Goal: Find contact information: Find contact information

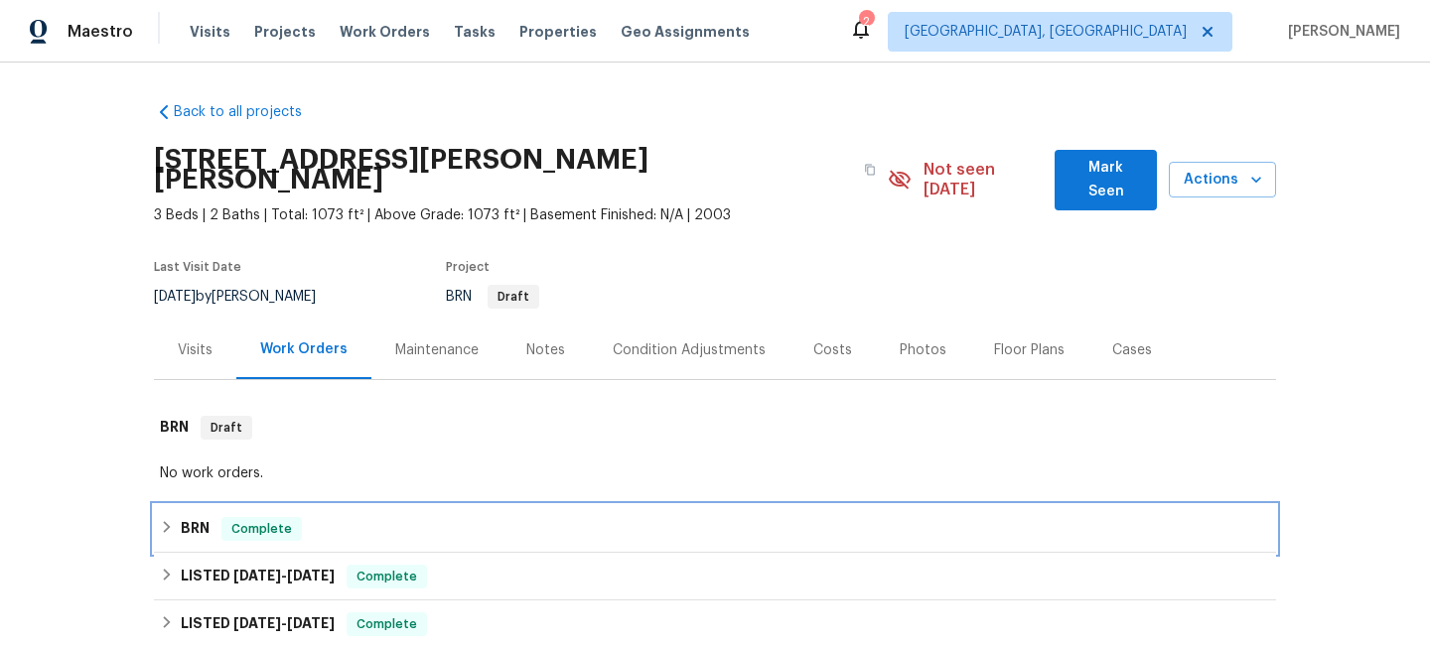
click at [197, 517] on h6 "BRN" at bounding box center [195, 529] width 29 height 24
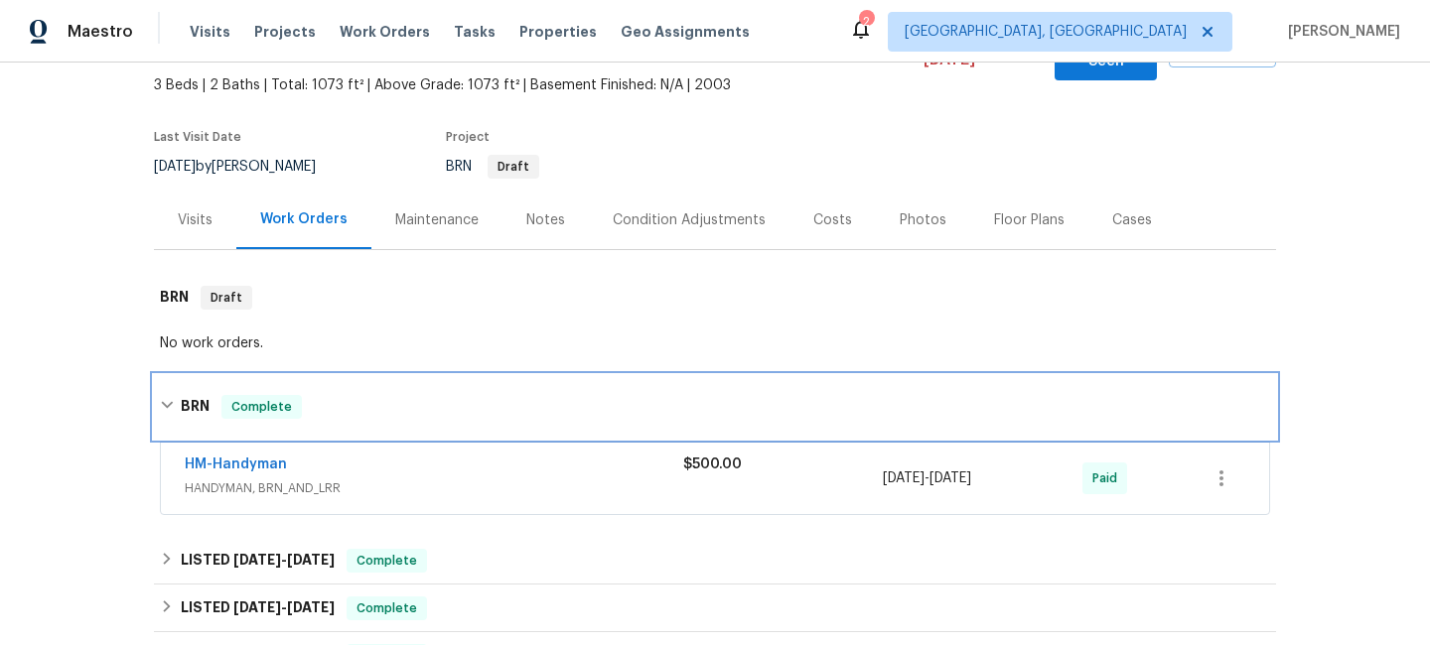
scroll to position [177, 0]
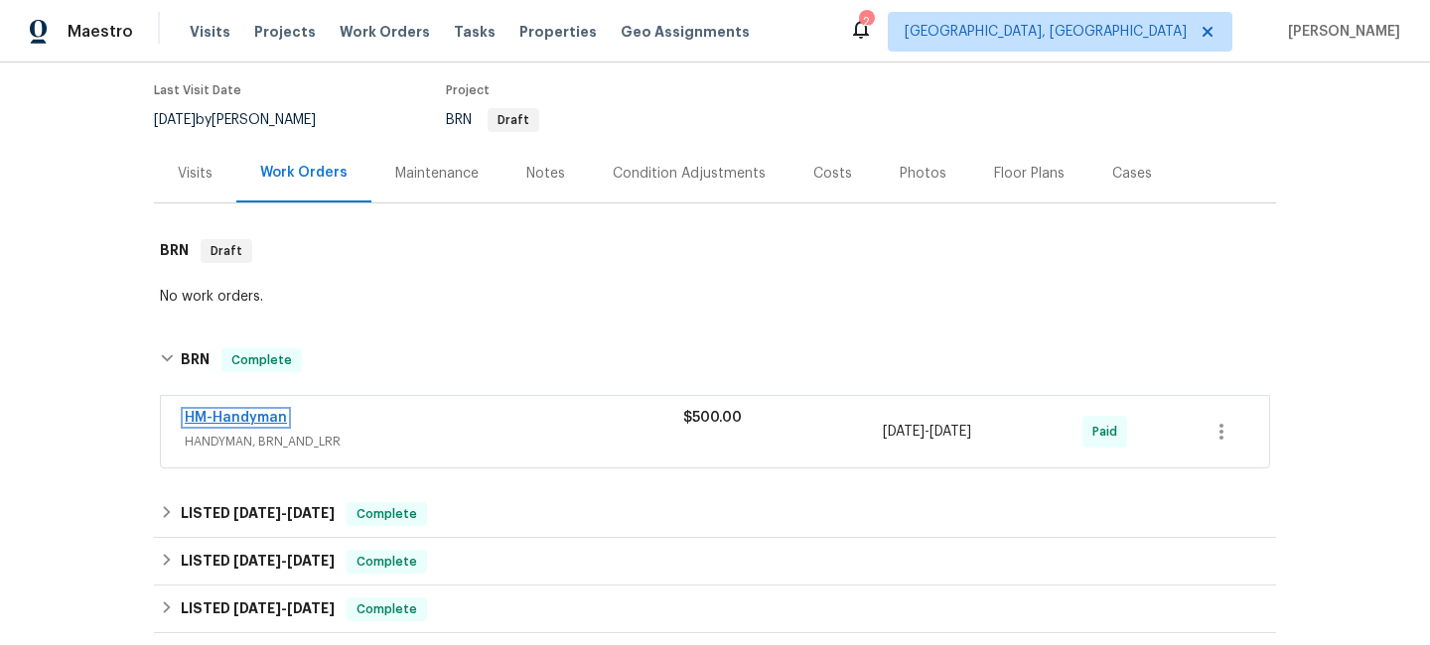
click at [247, 411] on link "HM-Handyman" at bounding box center [236, 418] width 102 height 14
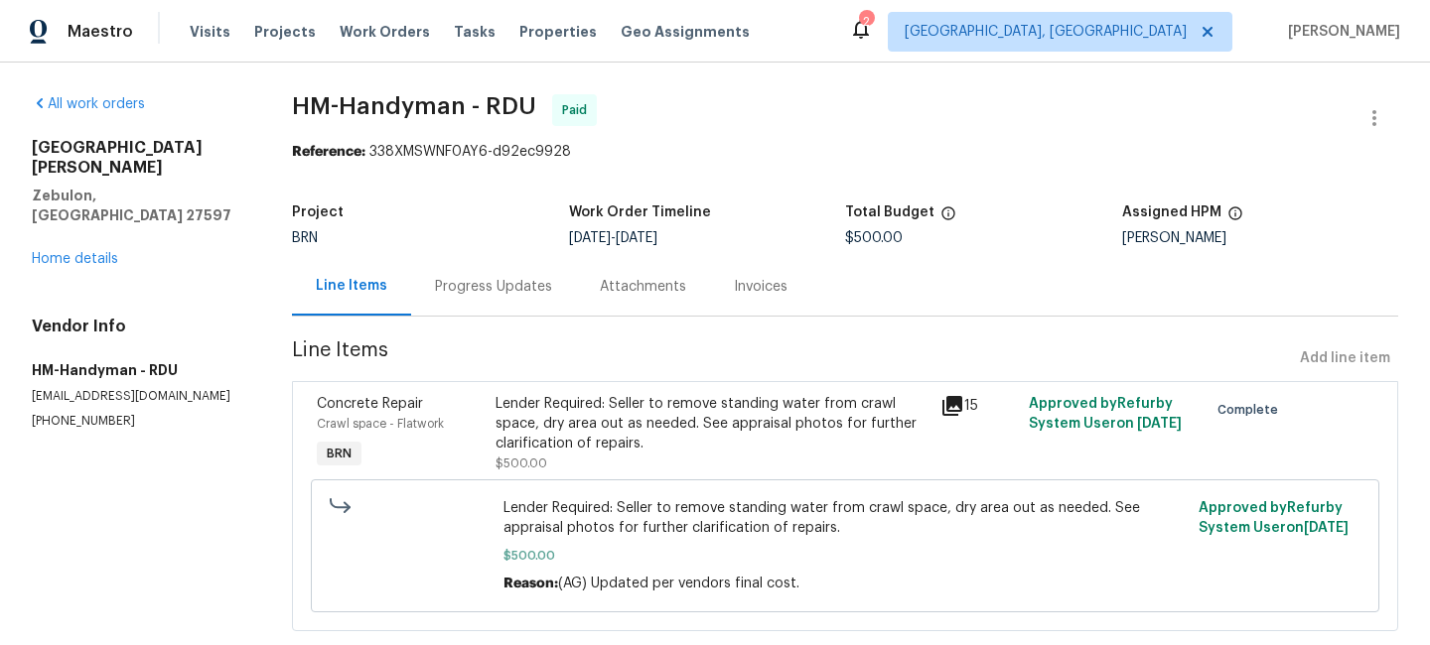
click at [755, 284] on div "Invoices" at bounding box center [761, 287] width 54 height 20
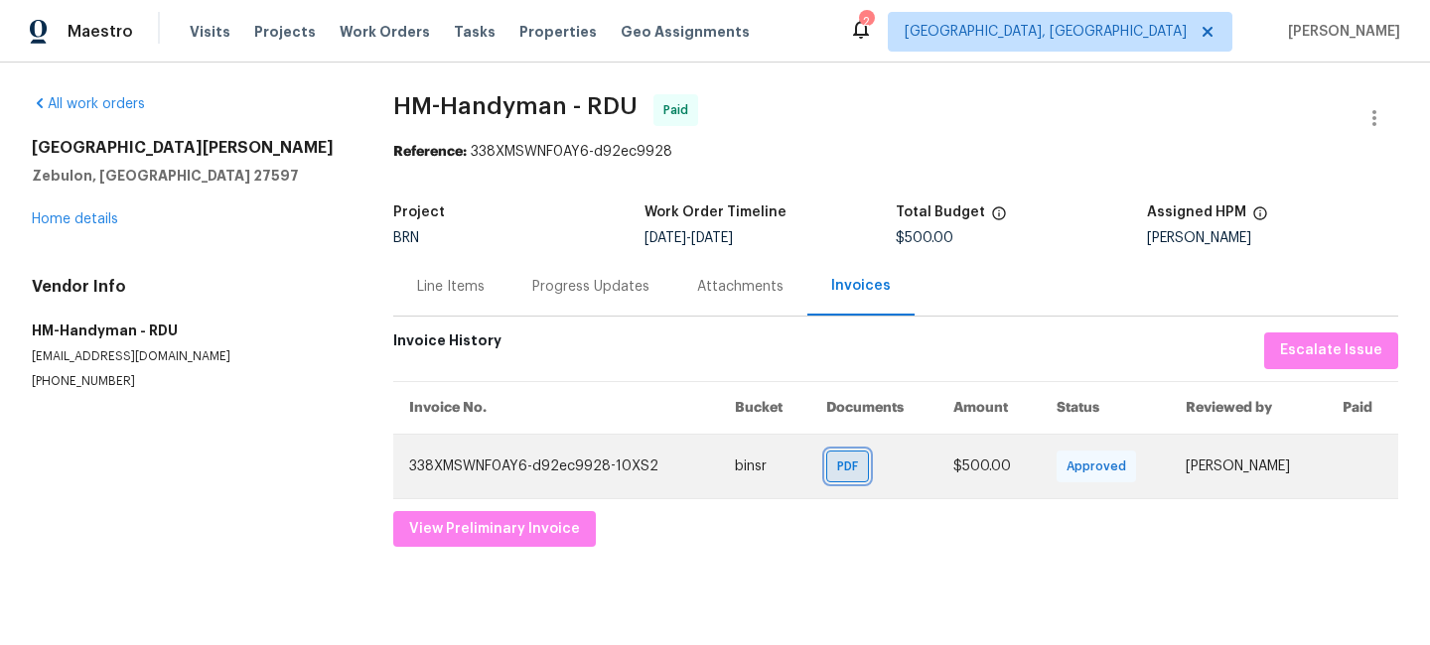
click at [837, 459] on span "PDF" at bounding box center [851, 467] width 29 height 20
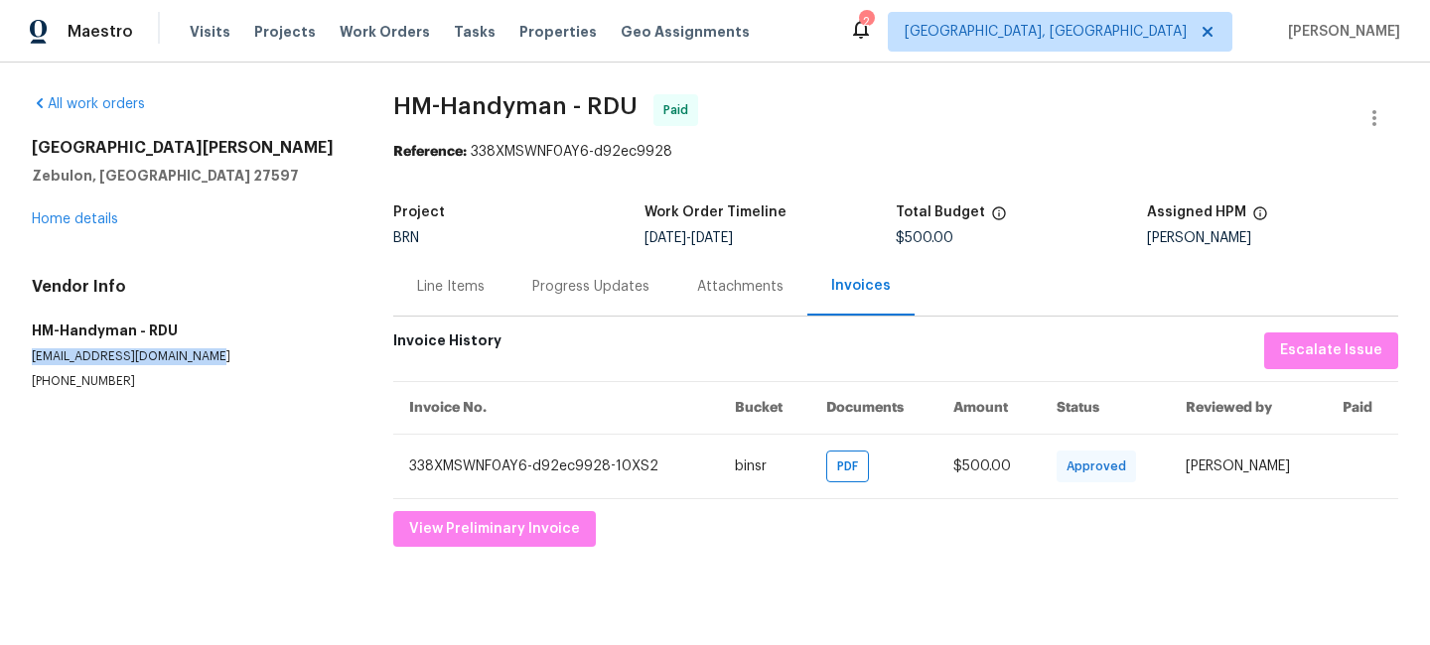
drag, startPoint x: 210, startPoint y: 358, endPoint x: 26, endPoint y: 355, distance: 184.7
click at [26, 355] on div "All work orders [STREET_ADDRESS][PERSON_NAME][PERSON_NAME] Home details Vendor …" at bounding box center [715, 321] width 1430 height 516
copy p "[EMAIL_ADDRESS][DOMAIN_NAME]"
